Goal: Check status

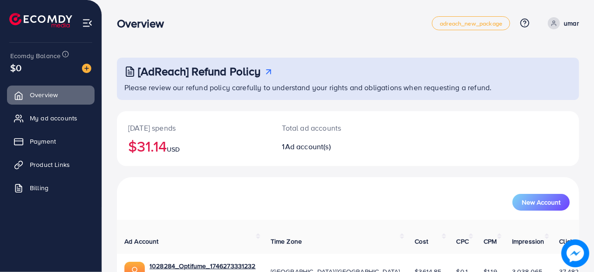
scroll to position [47, 0]
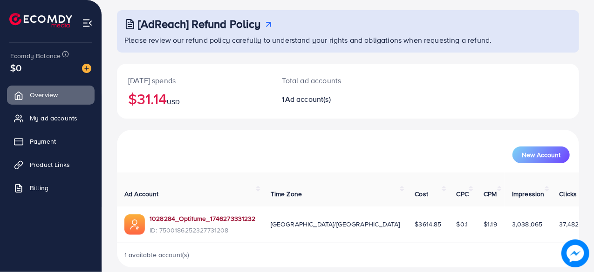
click at [246, 214] on link "1028284_Optifume_1746273331232" at bounding box center [202, 218] width 106 height 9
